Goal: Task Accomplishment & Management: Manage account settings

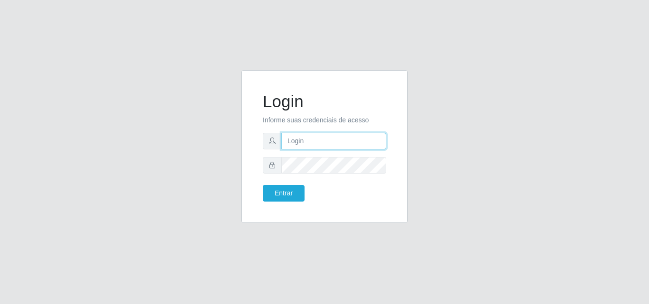
click at [299, 147] on input "text" at bounding box center [333, 141] width 105 height 17
type input "[EMAIL_ADDRESS][DOMAIN_NAME]"
drag, startPoint x: 353, startPoint y: 144, endPoint x: 247, endPoint y: 147, distance: 105.4
click at [247, 147] on div "Login Informe suas credenciais de acesso [EMAIL_ADDRESS][DOMAIN_NAME] Entrar" at bounding box center [324, 146] width 166 height 153
click at [308, 141] on input "adrianabemais" at bounding box center [333, 141] width 105 height 17
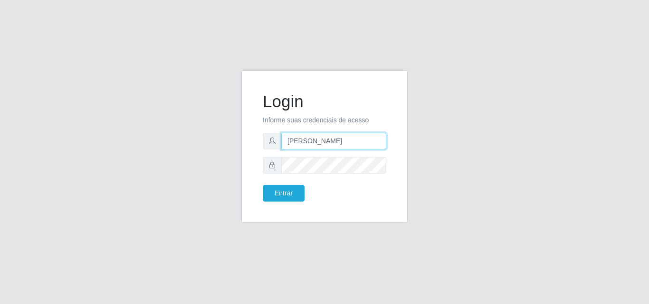
type input "[PERSON_NAME]"
click at [263, 185] on button "Entrar" at bounding box center [284, 193] width 42 height 17
click at [226, 163] on div "Login Informe suas credenciais de acesso [PERSON_NAME] Entrar" at bounding box center [324, 152] width 541 height 164
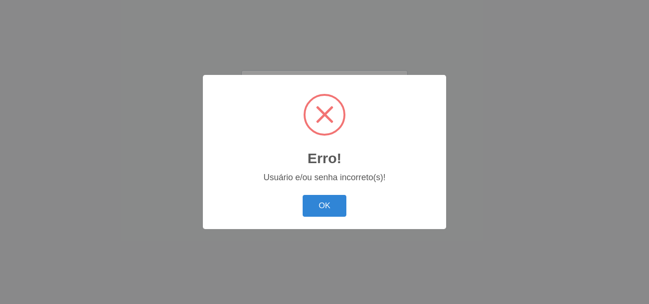
click at [302, 195] on button "OK" at bounding box center [324, 206] width 44 height 22
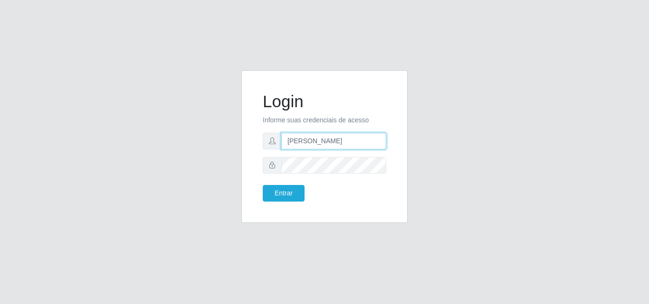
drag, startPoint x: 338, startPoint y: 141, endPoint x: 270, endPoint y: 140, distance: 68.4
click at [270, 140] on div "[PERSON_NAME]" at bounding box center [324, 141] width 123 height 17
drag, startPoint x: 332, startPoint y: 155, endPoint x: 251, endPoint y: 152, distance: 81.2
click at [296, 153] on form "Login Informe suas credenciais de acesso Entrar" at bounding box center [324, 147] width 123 height 110
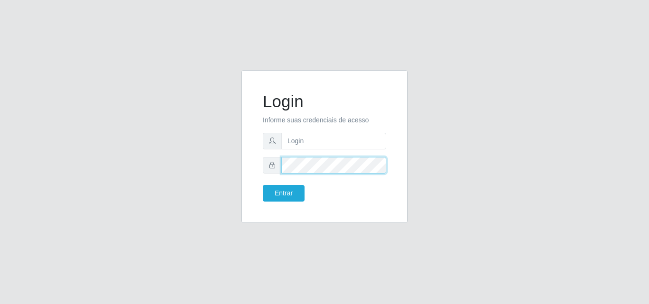
click at [217, 163] on div "Login Informe suas credenciais de acesso Entrar" at bounding box center [324, 152] width 541 height 164
click at [289, 148] on input "text" at bounding box center [333, 141] width 105 height 17
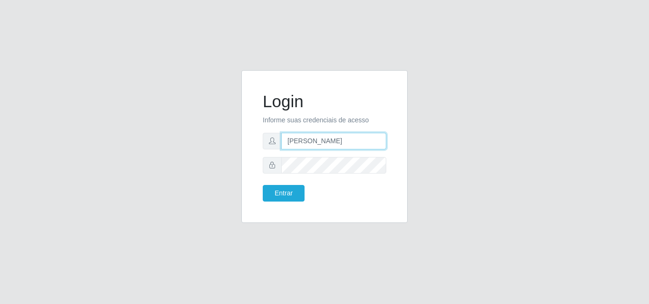
click at [263, 185] on button "Entrar" at bounding box center [284, 193] width 42 height 17
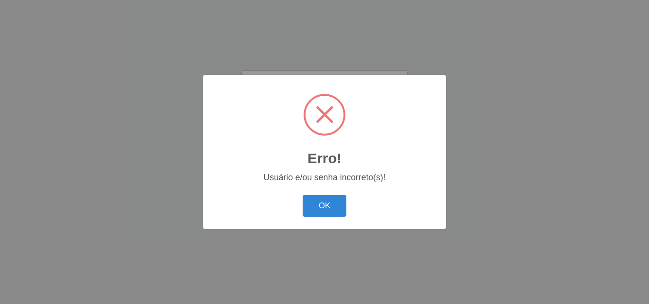
click at [300, 206] on div "OK Cancel" at bounding box center [324, 205] width 224 height 27
drag, startPoint x: 311, startPoint y: 210, endPoint x: 308, endPoint y: 197, distance: 14.2
click at [311, 210] on button "OK" at bounding box center [324, 206] width 44 height 22
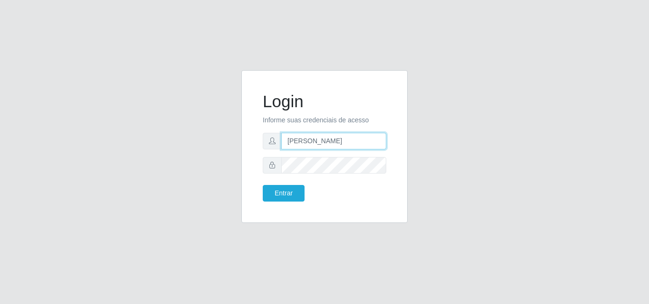
click at [292, 140] on input "[PERSON_NAME]" at bounding box center [333, 141] width 105 height 17
click at [263, 185] on button "Entrar" at bounding box center [284, 193] width 42 height 17
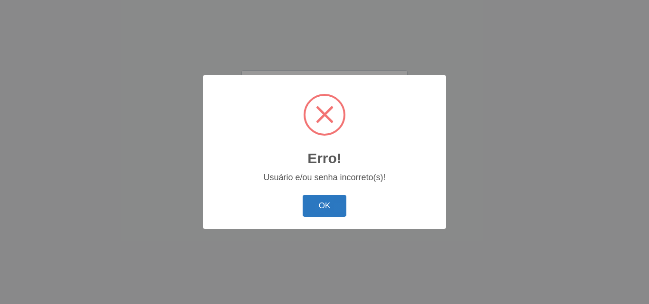
click at [307, 203] on button "OK" at bounding box center [324, 206] width 44 height 22
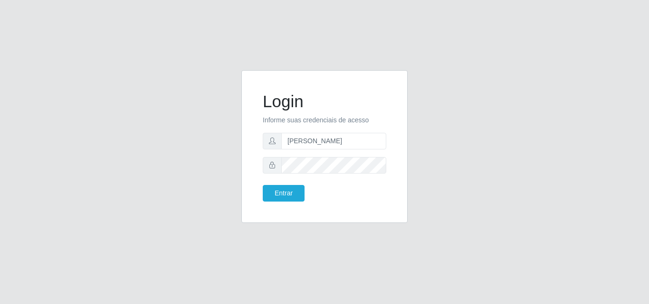
click at [274, 168] on icon at bounding box center [272, 165] width 7 height 7
click at [264, 163] on div at bounding box center [324, 165] width 123 height 17
click at [333, 143] on input "[PERSON_NAME]" at bounding box center [333, 141] width 105 height 17
type input "[PERSON_NAME]"
click at [263, 185] on button "Entrar" at bounding box center [284, 193] width 42 height 17
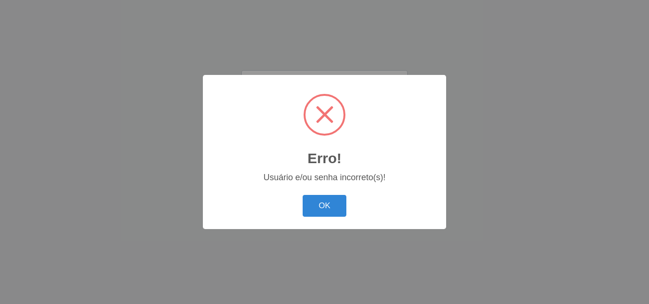
click at [302, 195] on button "OK" at bounding box center [324, 206] width 44 height 22
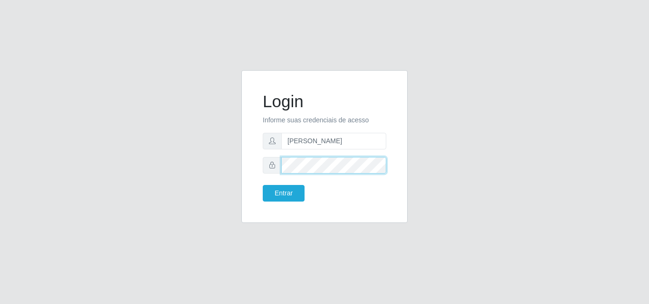
click at [263, 185] on button "Entrar" at bounding box center [284, 193] width 42 height 17
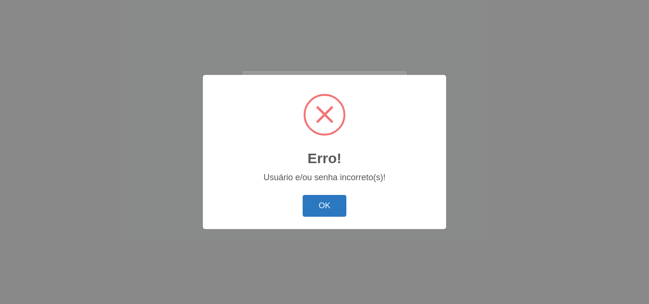
click at [309, 204] on button "OK" at bounding box center [324, 206] width 44 height 22
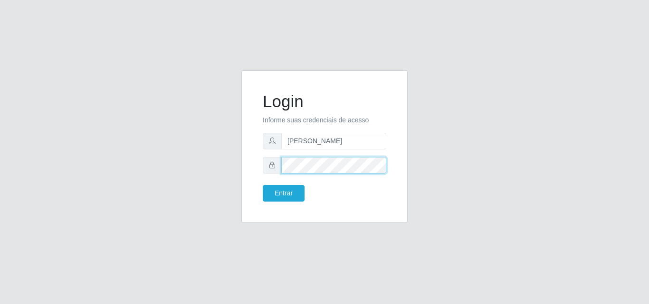
click at [263, 185] on button "Entrar" at bounding box center [284, 193] width 42 height 17
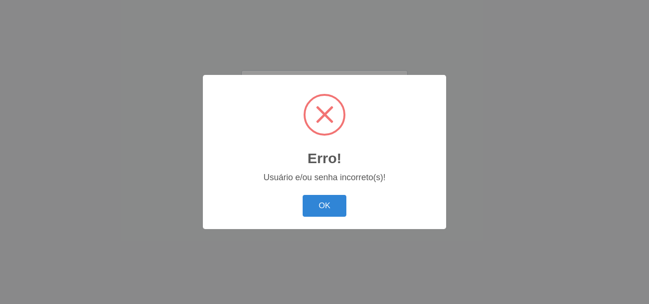
click at [317, 212] on button "OK" at bounding box center [324, 206] width 44 height 22
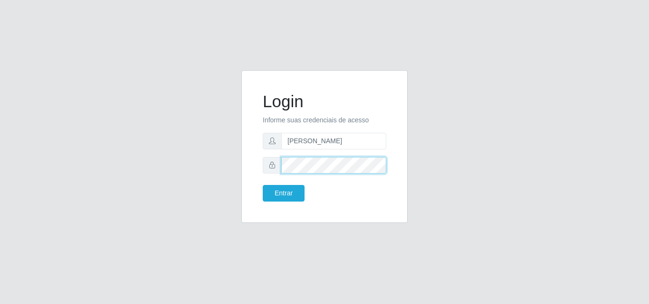
click at [145, 167] on div "Login Informe suas credenciais de acesso [PERSON_NAME]" at bounding box center [324, 152] width 541 height 164
drag, startPoint x: 325, startPoint y: 139, endPoint x: 265, endPoint y: 145, distance: 60.6
click at [265, 145] on div "[PERSON_NAME]" at bounding box center [324, 141] width 123 height 17
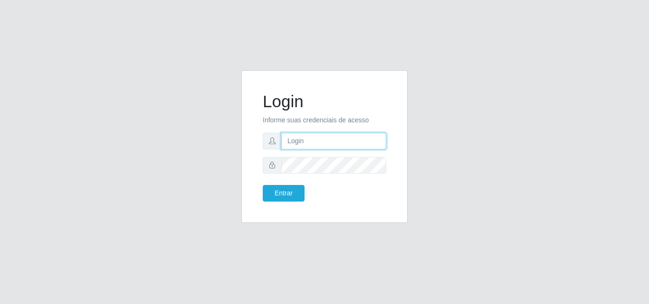
click at [358, 140] on input "text" at bounding box center [333, 141] width 105 height 17
click at [449, 64] on div "Login Informe suas credenciais de acesso Entrar" at bounding box center [324, 152] width 649 height 304
